Goal: Information Seeking & Learning: Check status

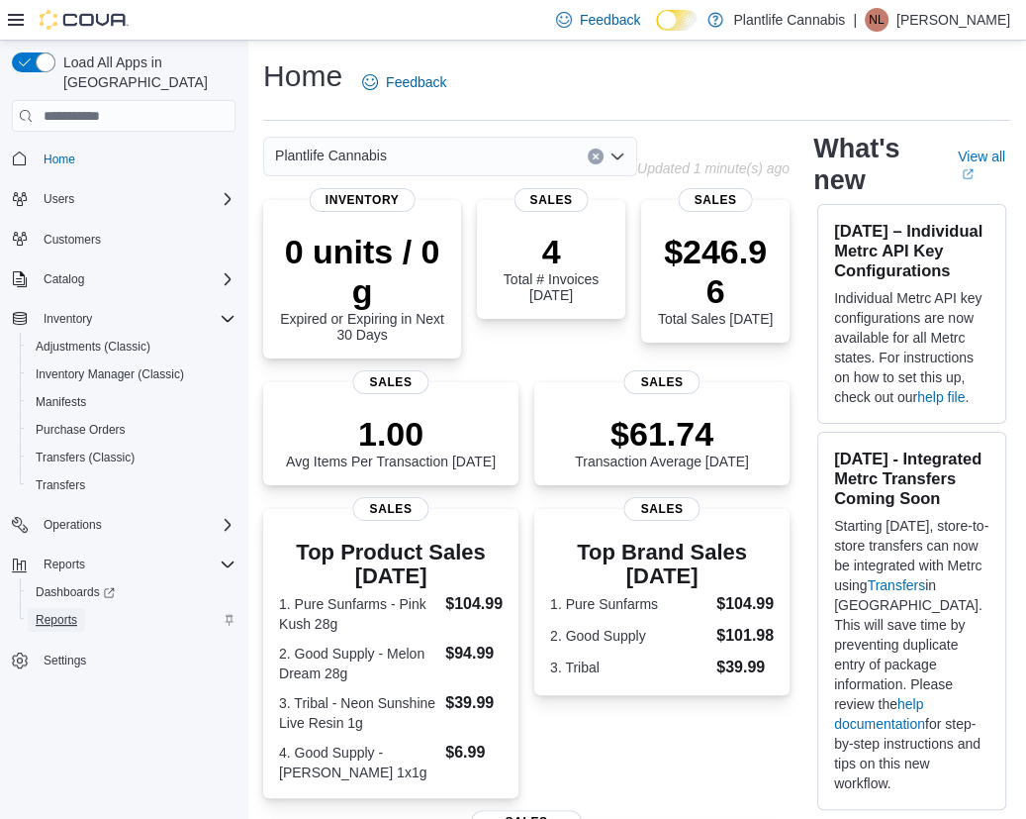
click at [49, 612] on span "Reports" at bounding box center [57, 620] width 42 height 16
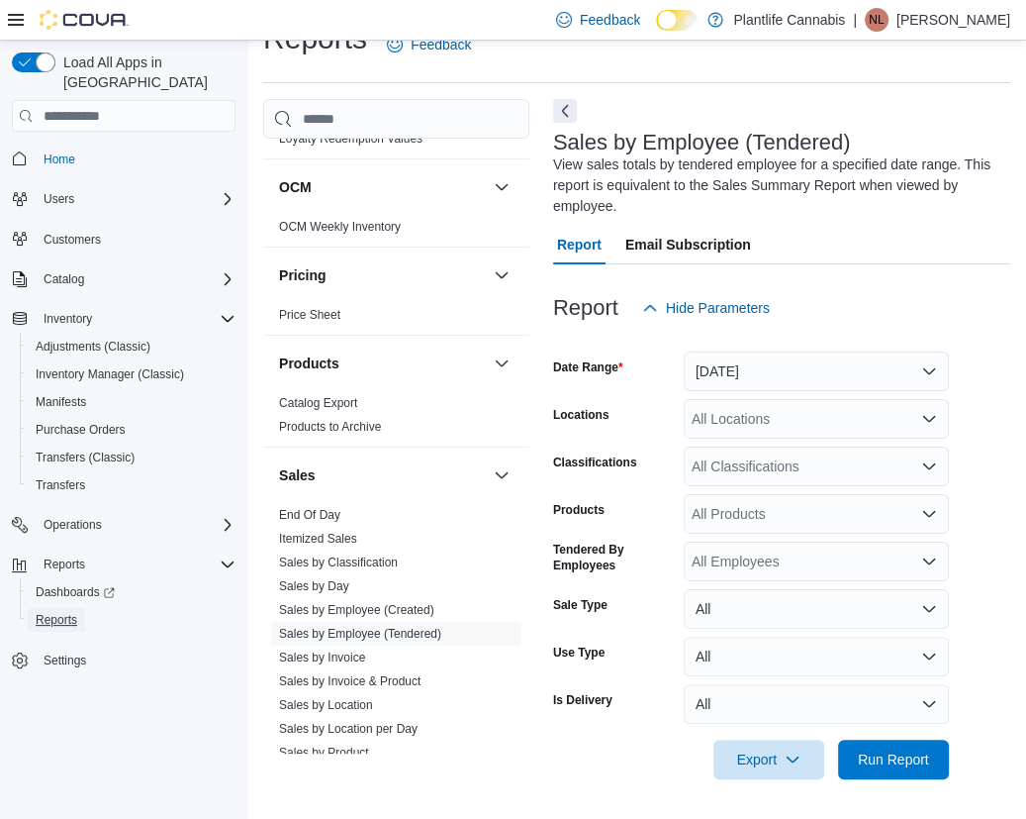
scroll to position [938, 0]
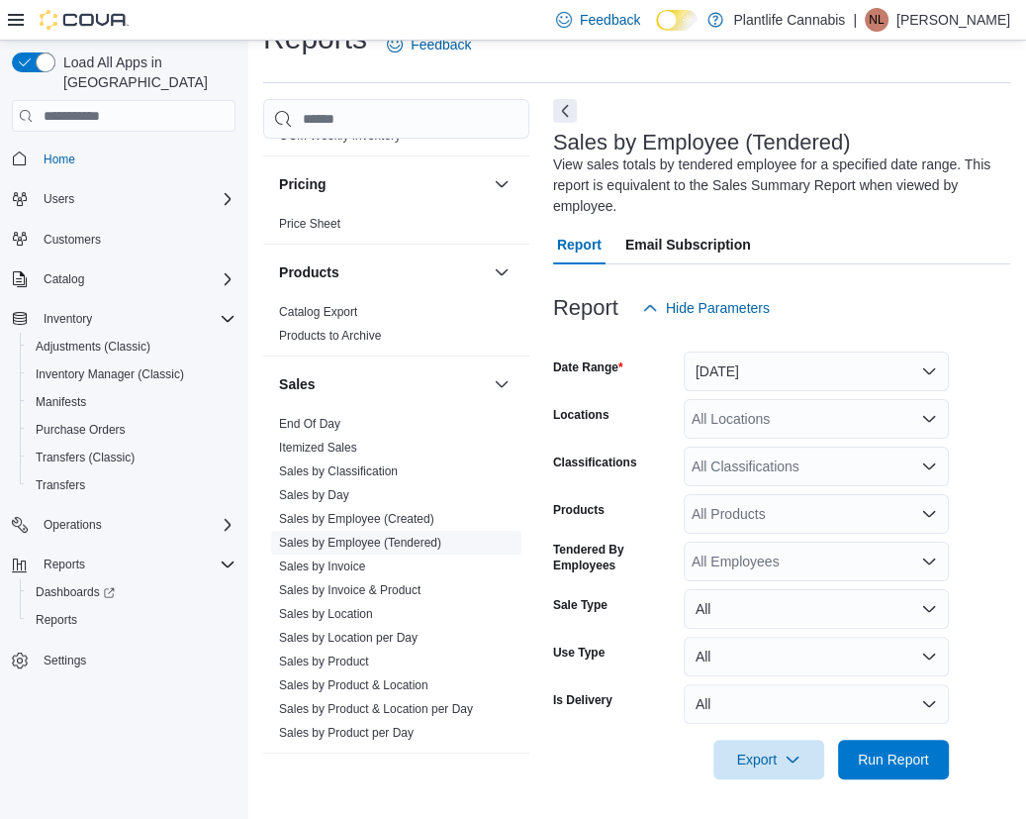
click at [408, 531] on span "Sales by Employee (Tendered)" at bounding box center [396, 543] width 250 height 24
click at [741, 362] on button "[DATE]" at bounding box center [816, 371] width 265 height 40
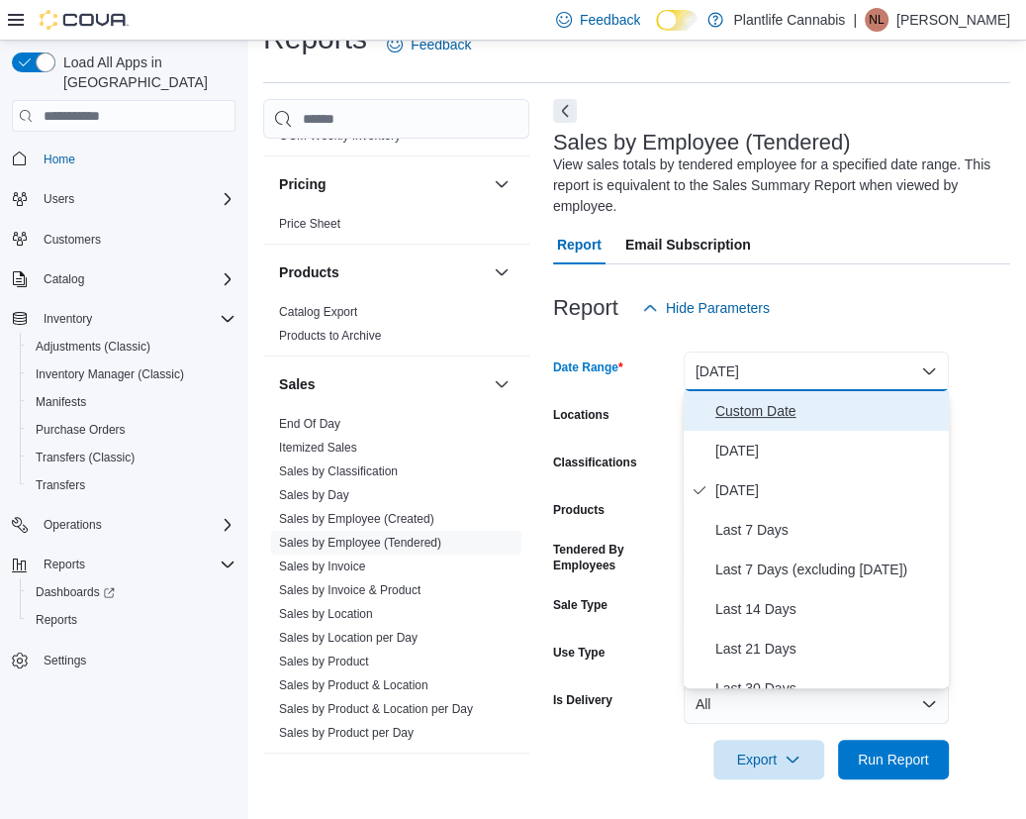
click at [744, 414] on span "Custom Date" at bounding box center [829, 411] width 226 height 24
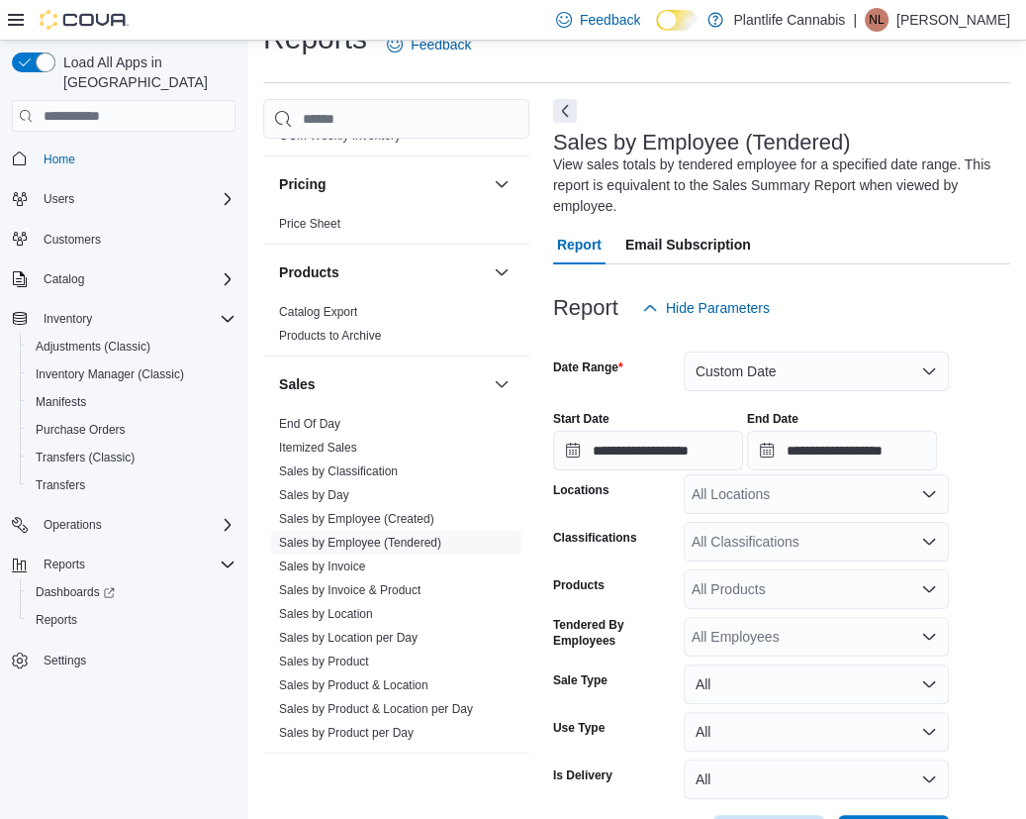
click at [675, 471] on div at bounding box center [781, 472] width 457 height 4
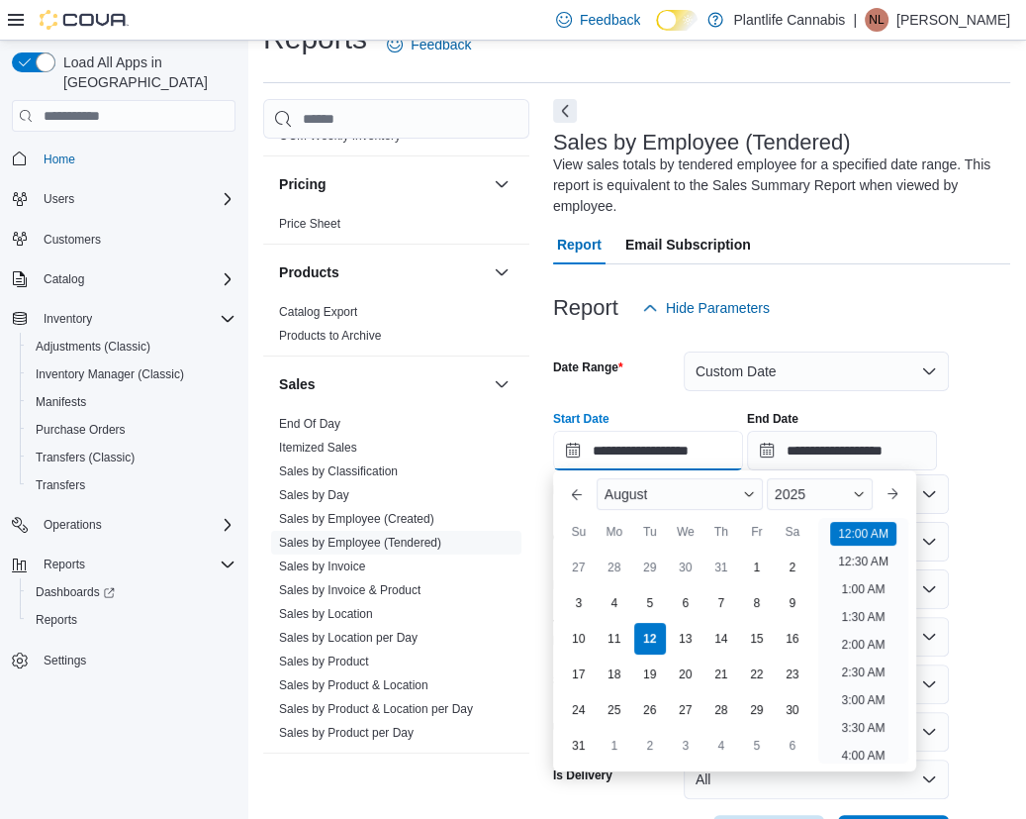
click at [663, 449] on input "**********" at bounding box center [648, 451] width 190 height 40
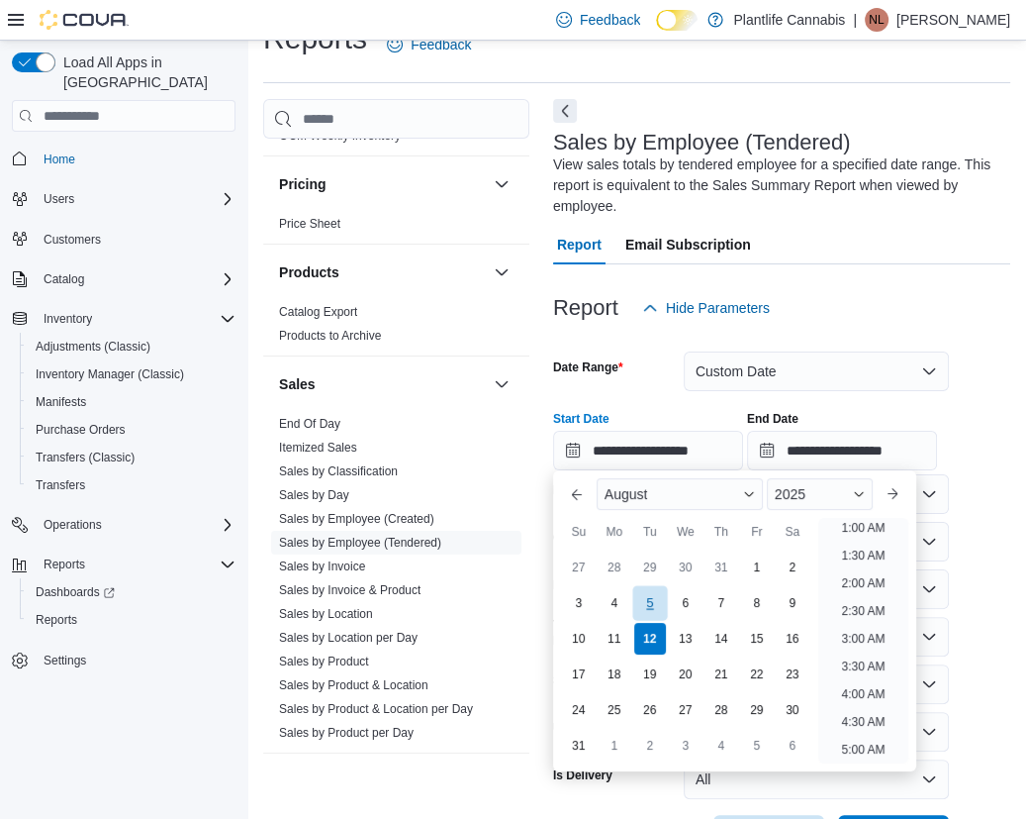
click at [653, 601] on div "5" at bounding box center [650, 603] width 35 height 35
type input "**********"
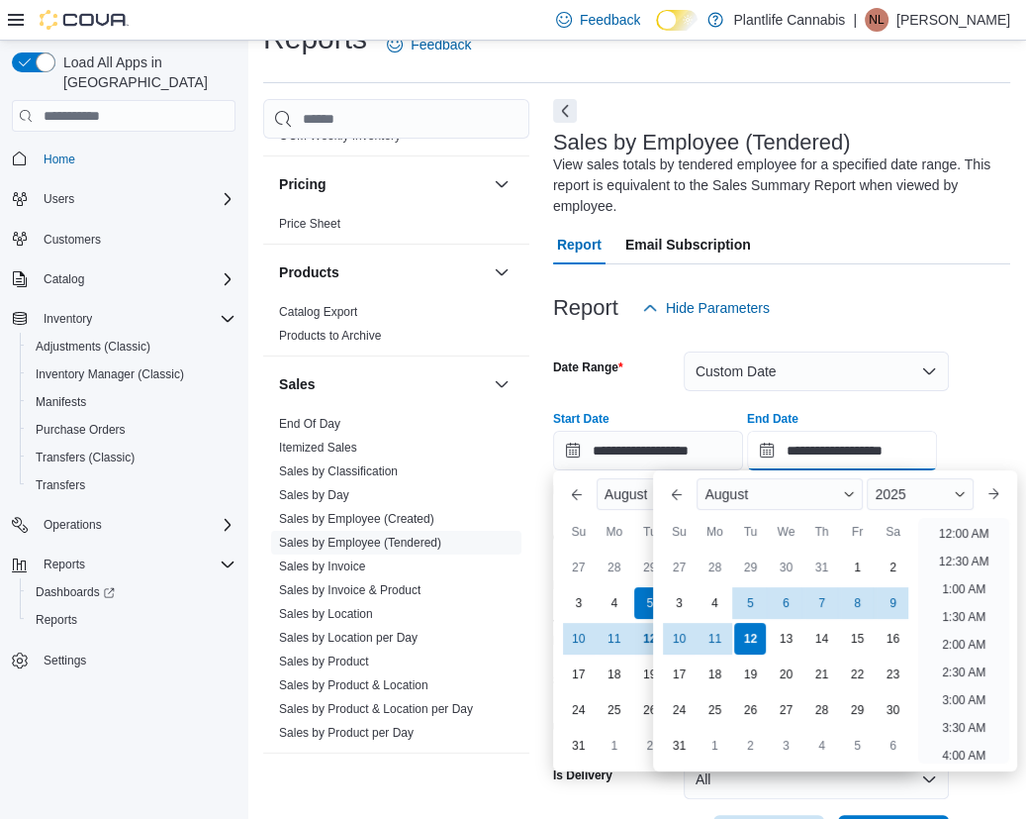
click at [820, 464] on input "**********" at bounding box center [842, 451] width 190 height 40
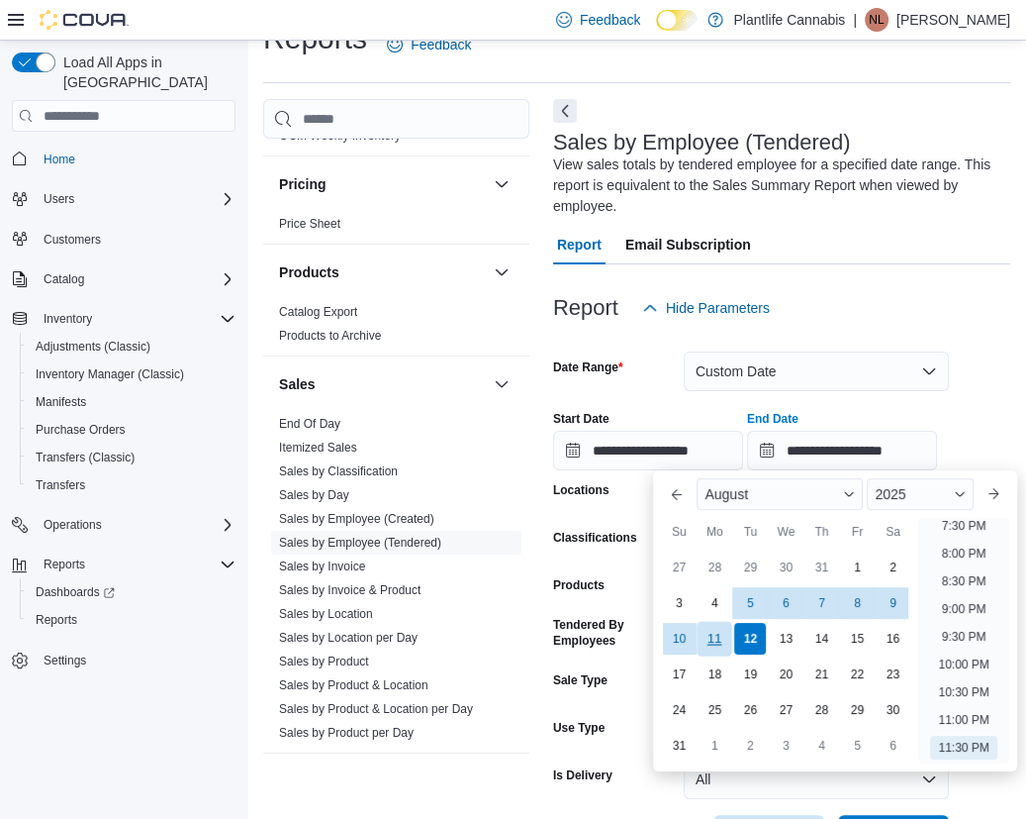
click at [717, 640] on div "11" at bounding box center [715, 639] width 35 height 35
type input "**********"
click at [628, 605] on div "Products" at bounding box center [614, 589] width 123 height 40
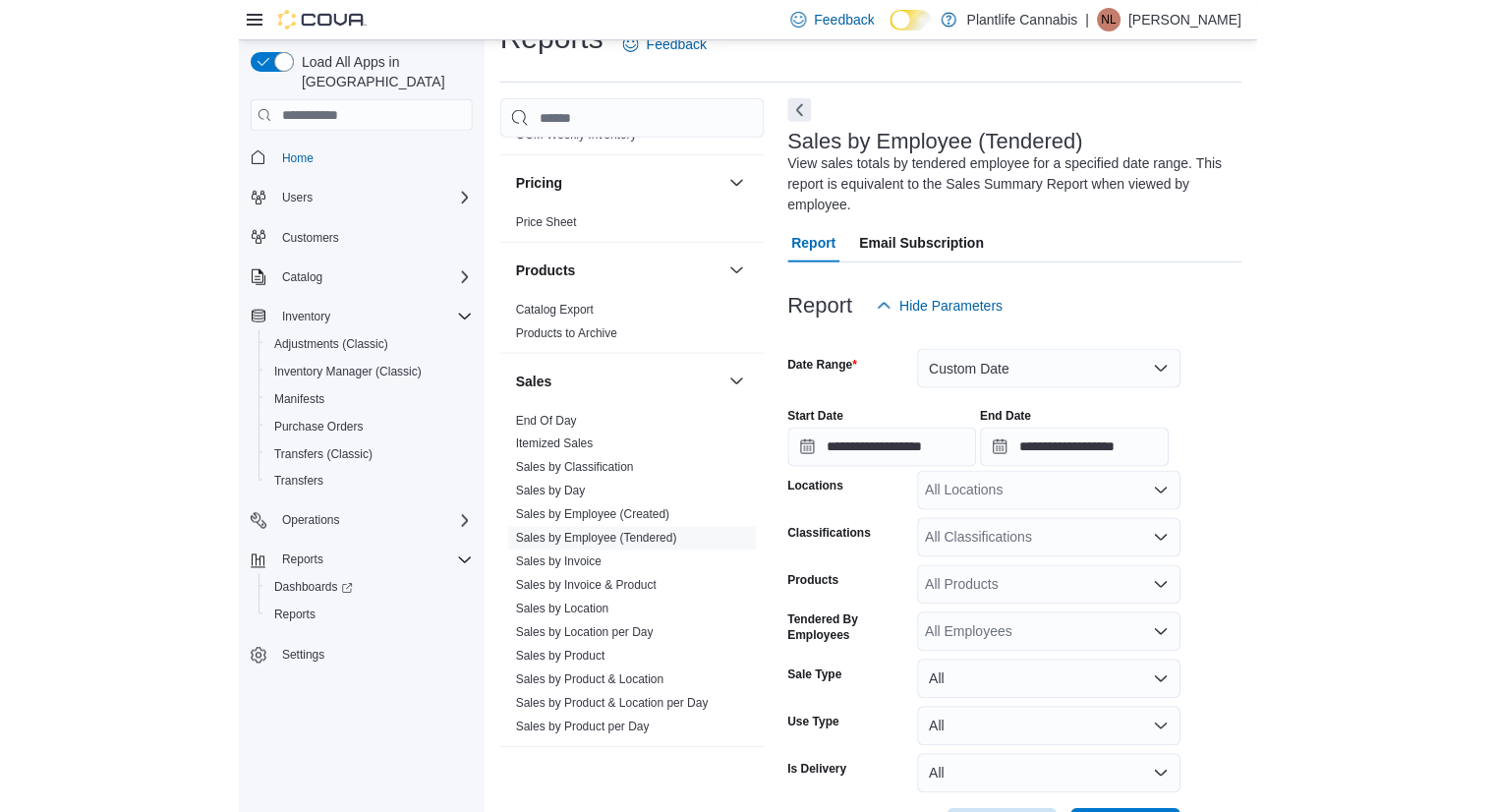
scroll to position [112, 0]
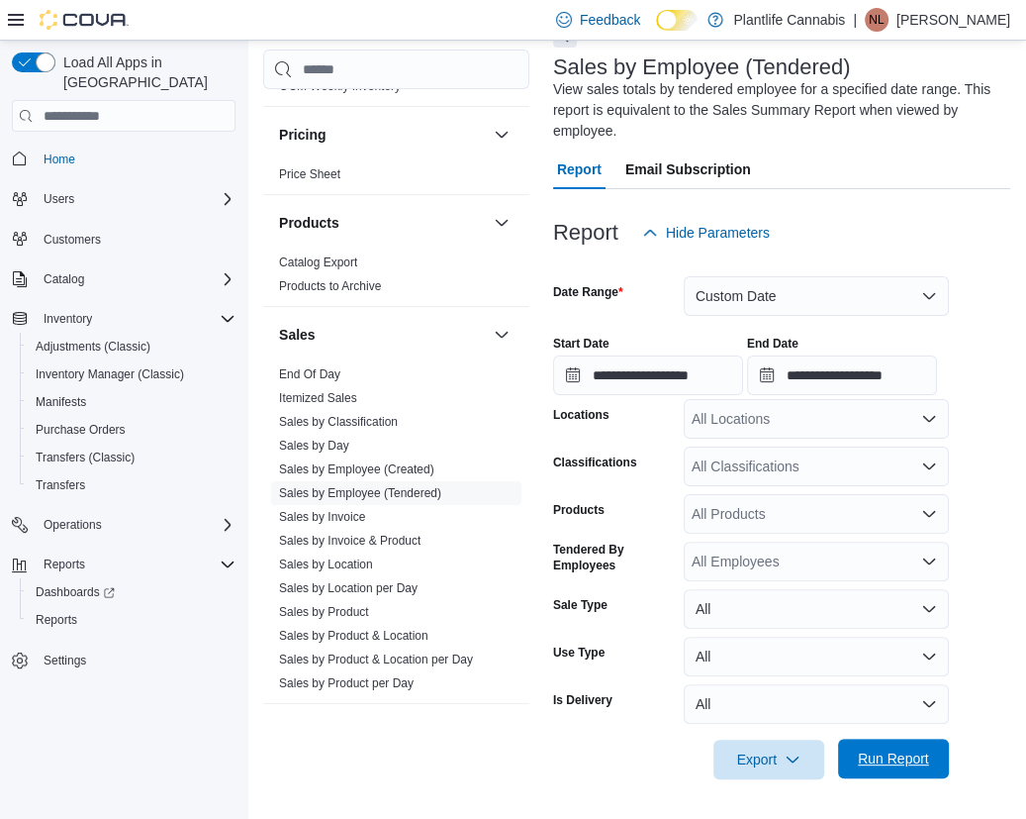
click at [874, 753] on span "Run Report" at bounding box center [893, 758] width 71 height 20
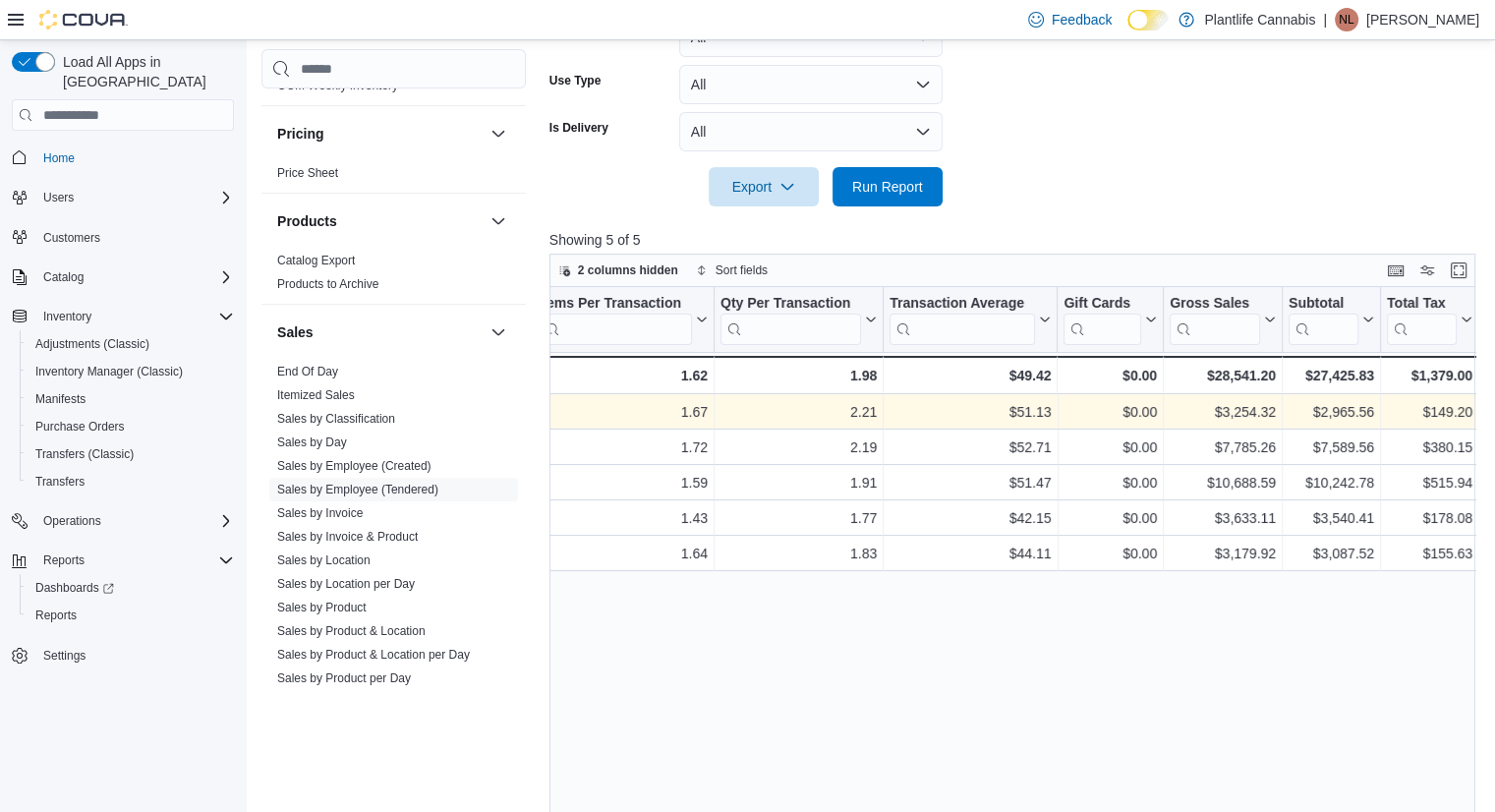
scroll to position [0, 534]
click at [1032, 408] on div "$2,965.56" at bounding box center [1331, 412] width 85 height 24
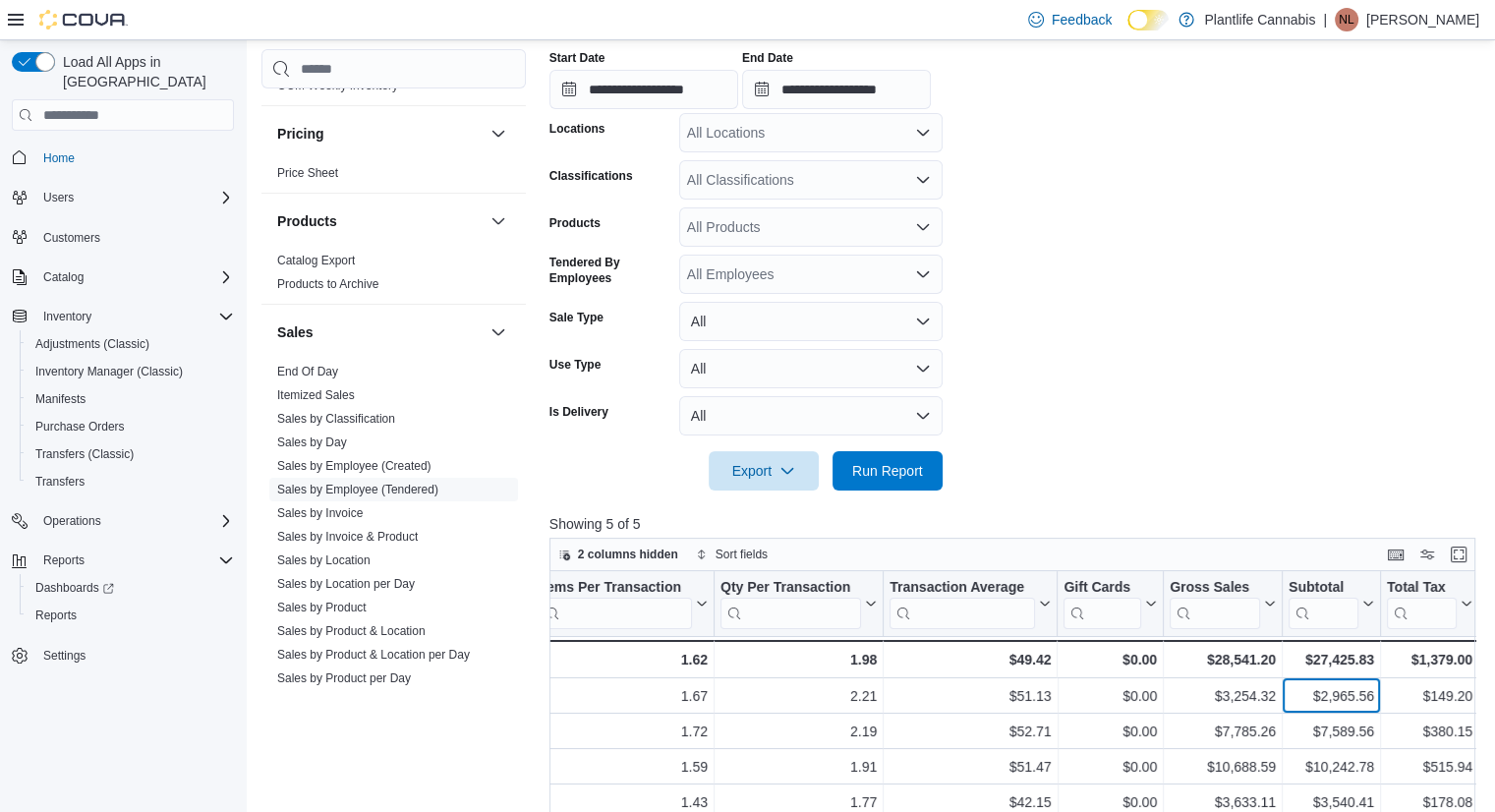
scroll to position [342, 0]
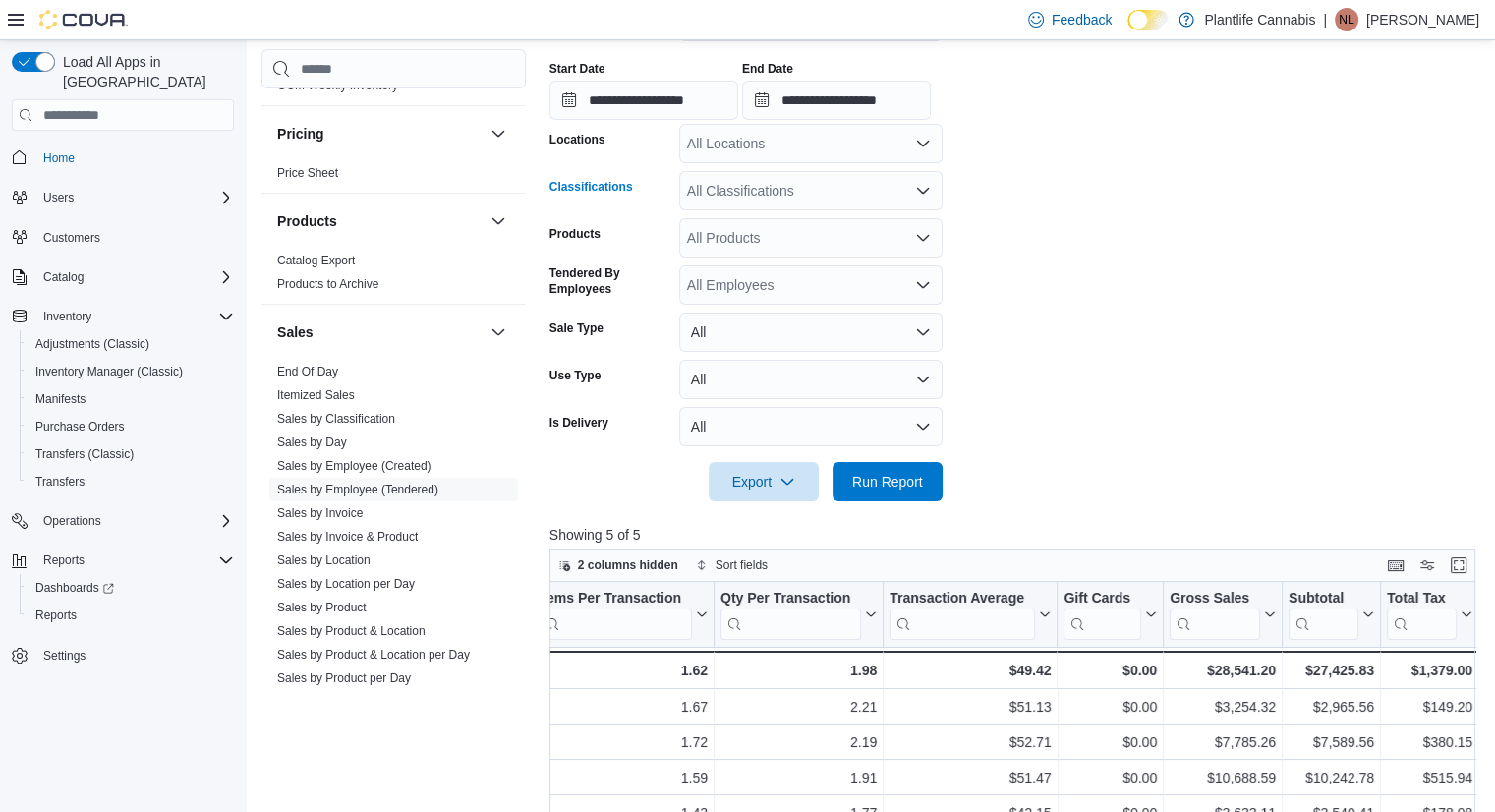
click at [766, 198] on div "All Classifications" at bounding box center [810, 191] width 263 height 40
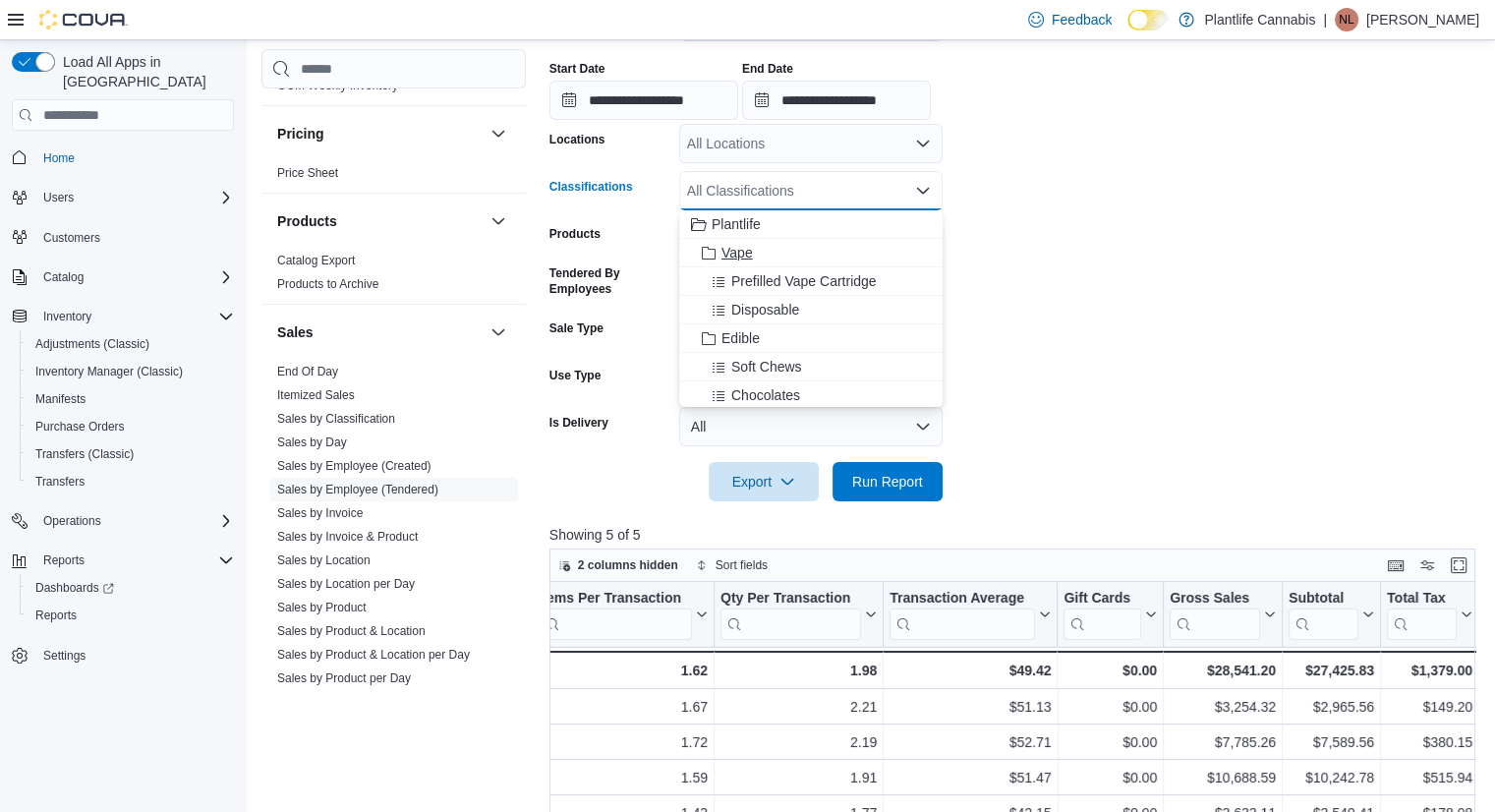
scroll to position [177, 0]
click at [752, 329] on span "Accessory Group" at bounding box center [774, 333] width 105 height 20
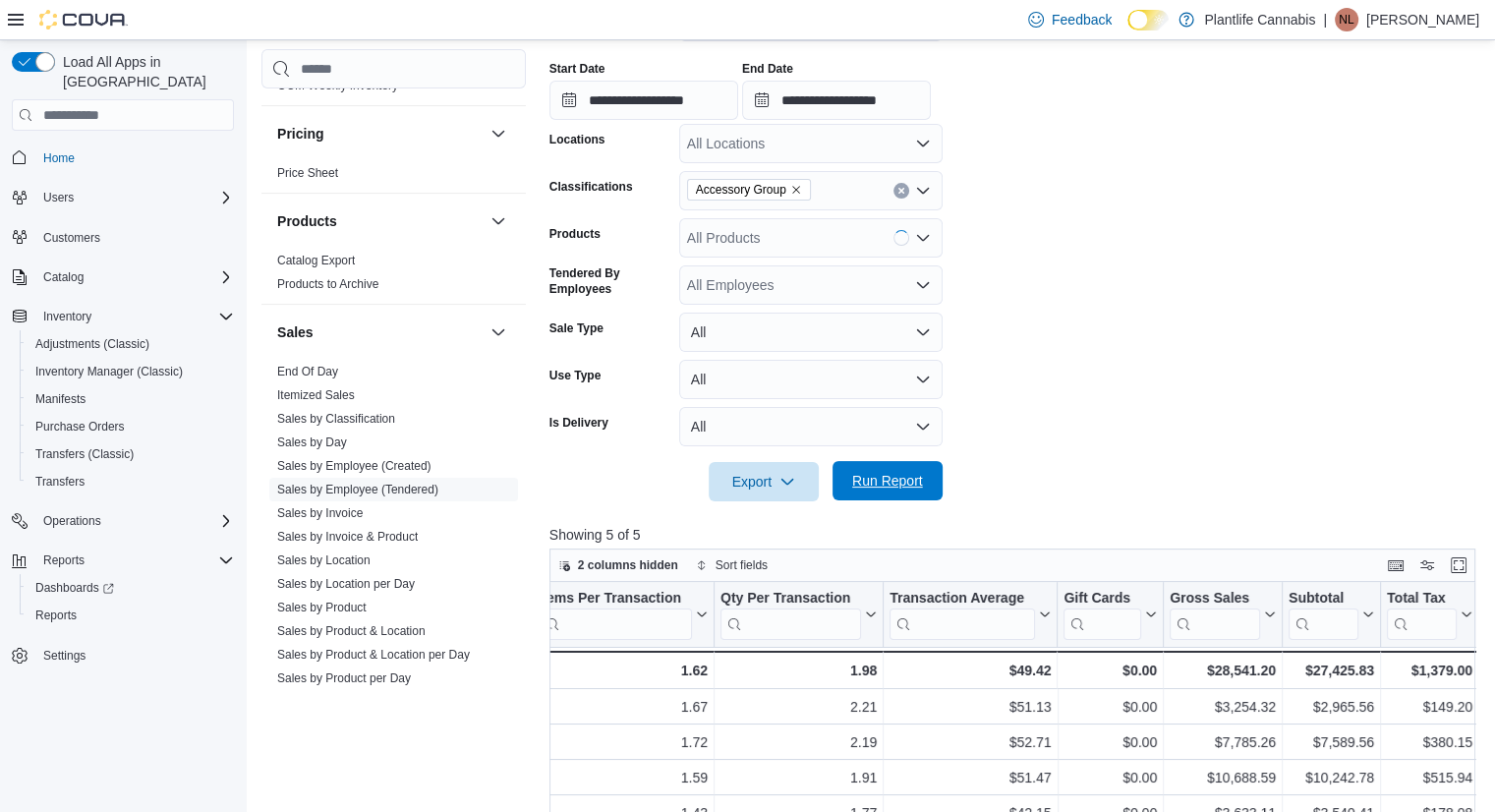
click at [884, 475] on span "Run Report" at bounding box center [886, 480] width 70 height 20
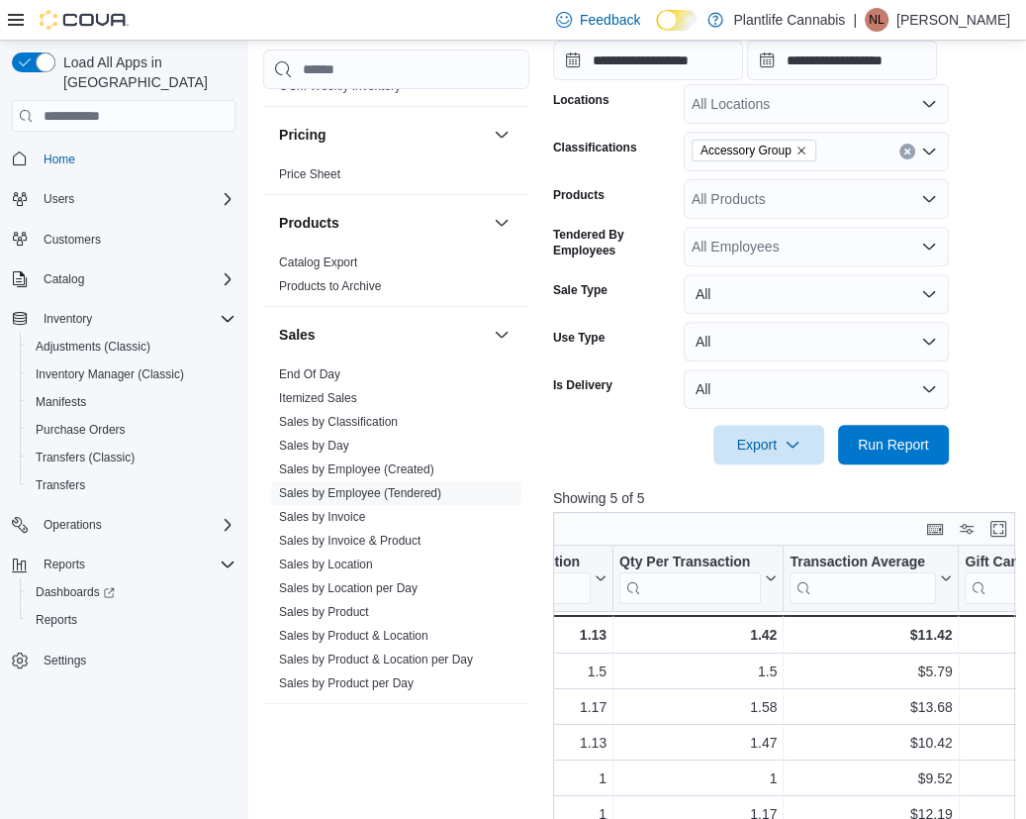
scroll to position [416, 0]
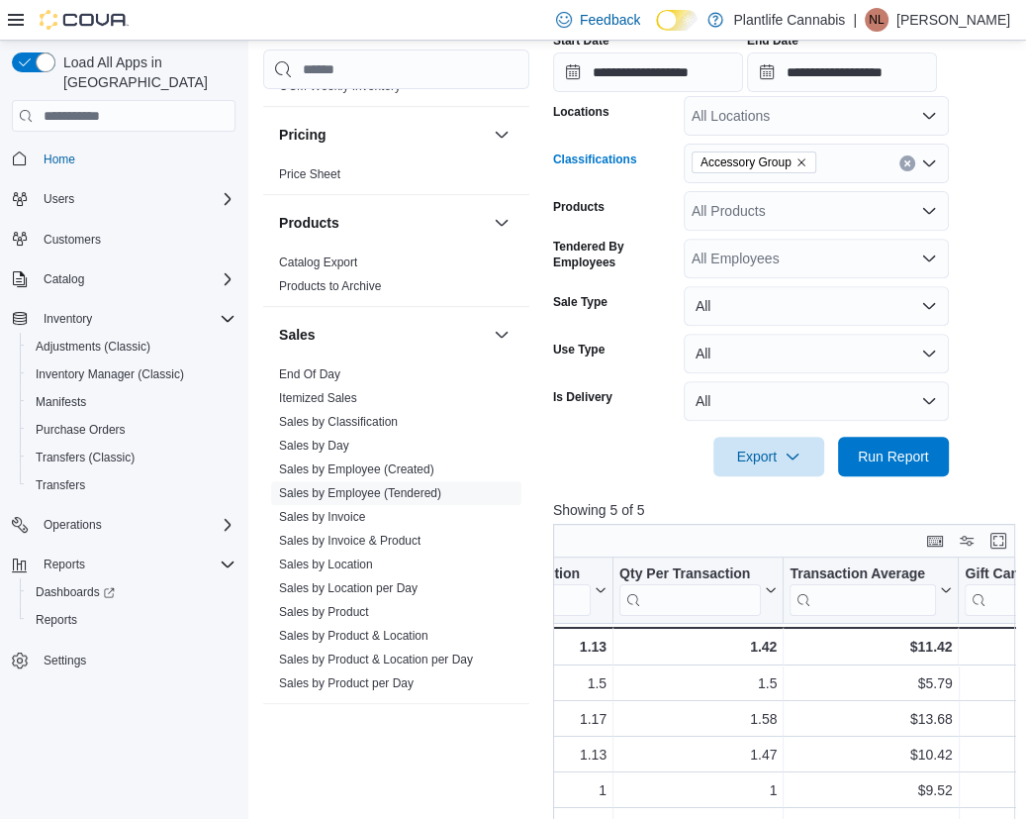
click at [912, 163] on button "Clear input" at bounding box center [908, 163] width 16 height 16
click at [897, 442] on span "Run Report" at bounding box center [893, 456] width 87 height 40
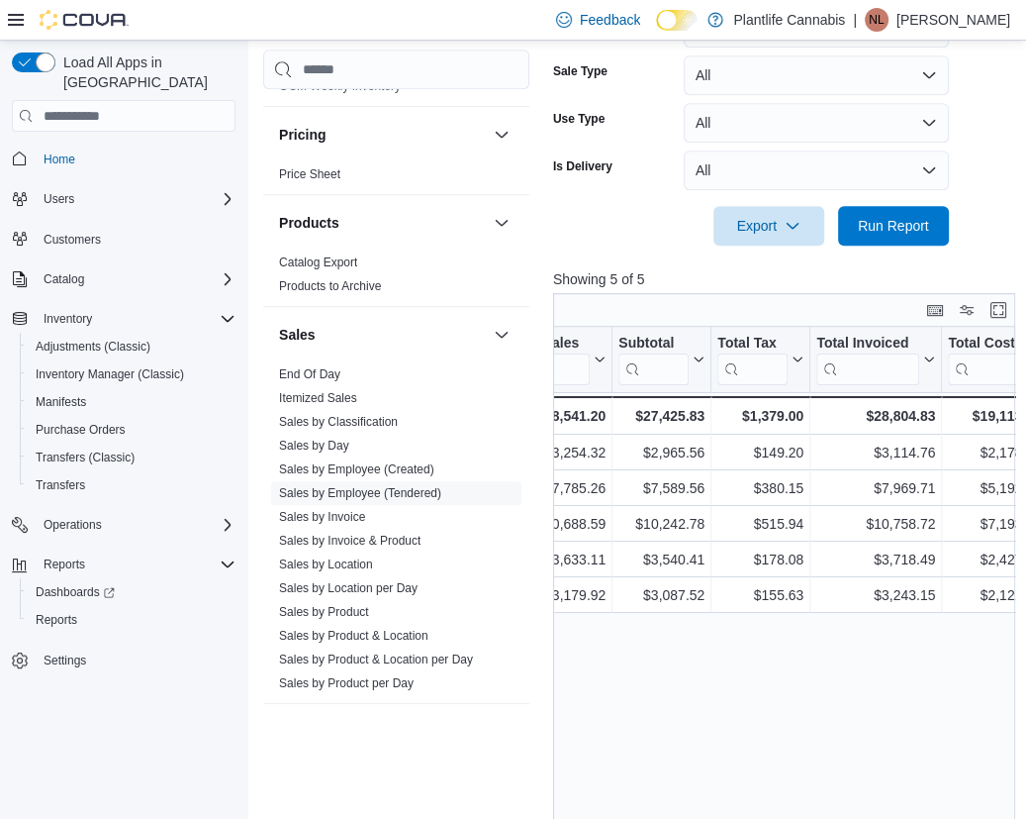
scroll to position [0, 1216]
